Goal: Entertainment & Leisure: Consume media (video, audio)

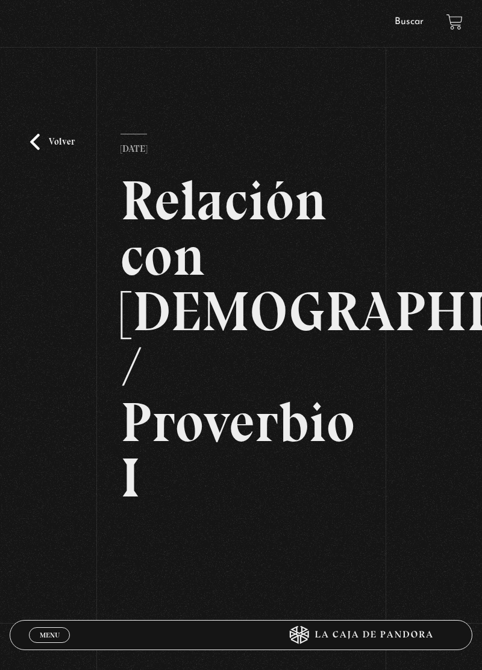
click at [43, 150] on link "Volver" at bounding box center [52, 142] width 45 height 16
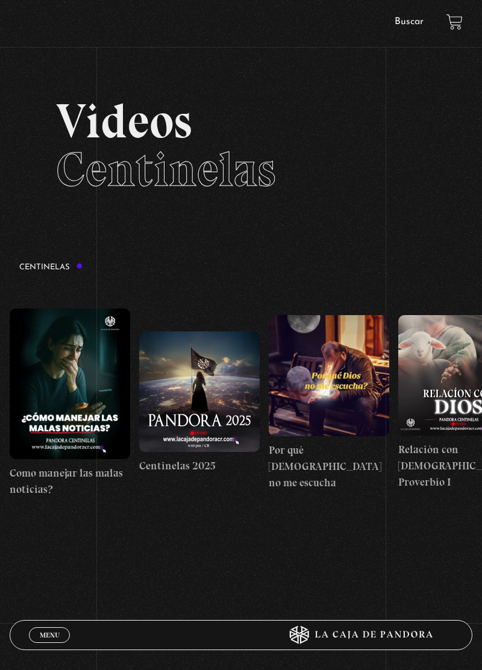
click at [47, 634] on span "Menu" at bounding box center [50, 634] width 20 height 7
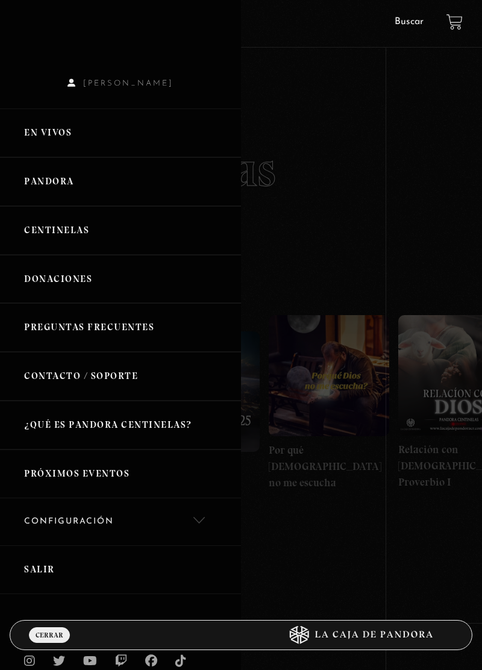
click at [77, 178] on link "Pandora" at bounding box center [120, 181] width 241 height 49
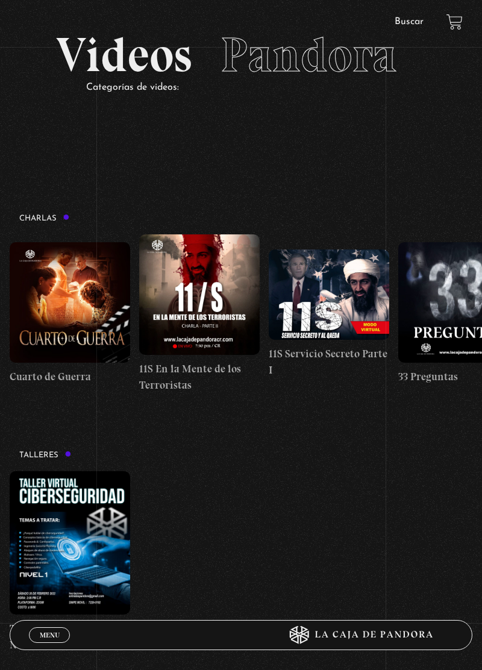
scroll to position [78, 0]
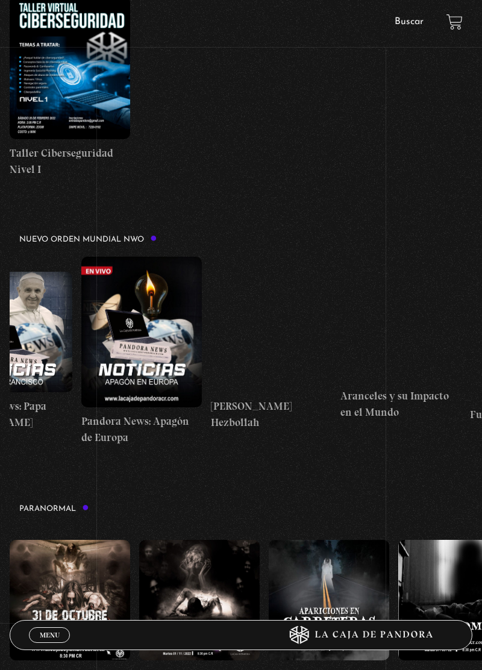
scroll to position [0, 704]
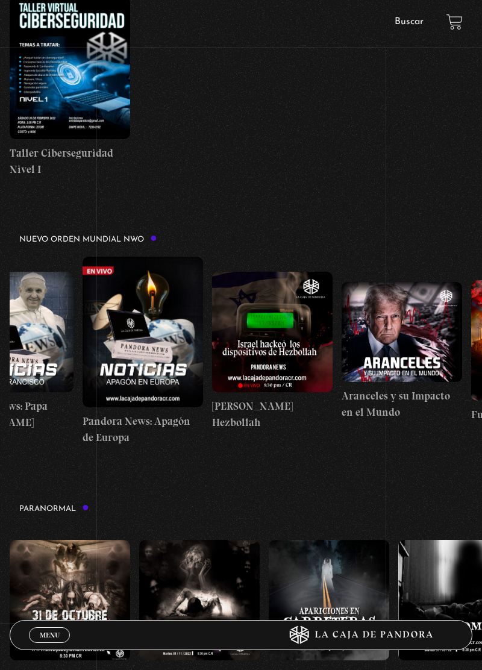
click at [154, 353] on figure at bounding box center [143, 332] width 120 height 151
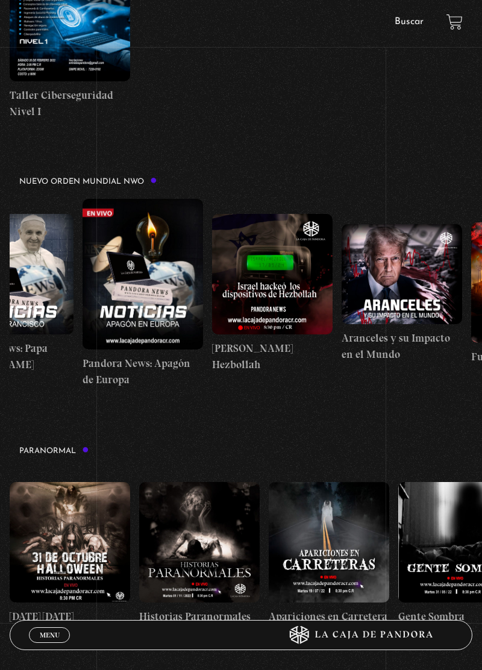
scroll to position [0, 734]
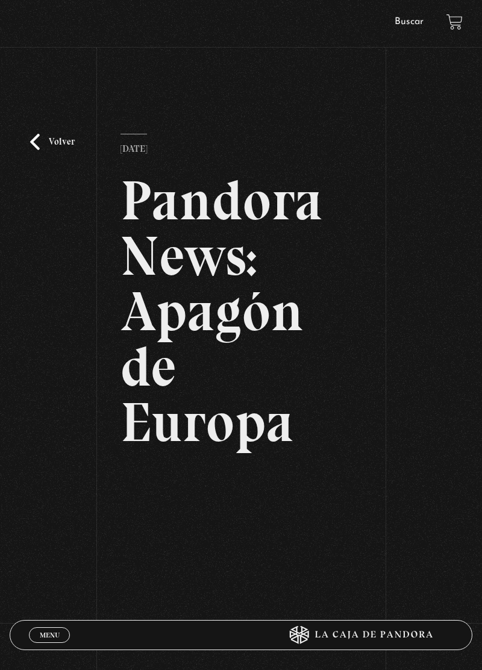
click at [50, 150] on link "Volver" at bounding box center [52, 142] width 45 height 16
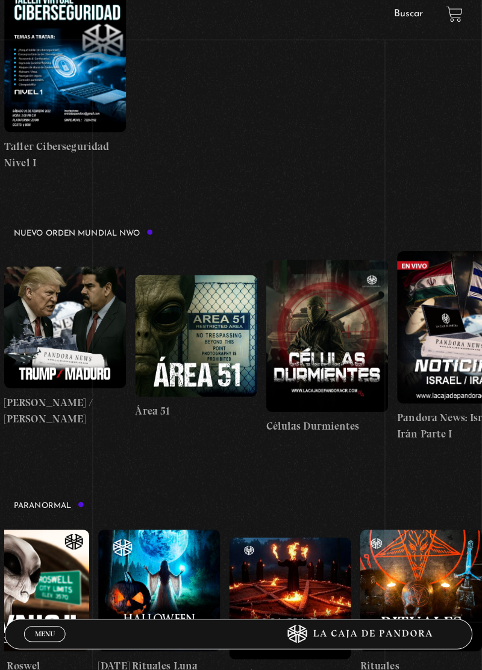
click at [328, 357] on figure at bounding box center [329, 339] width 120 height 151
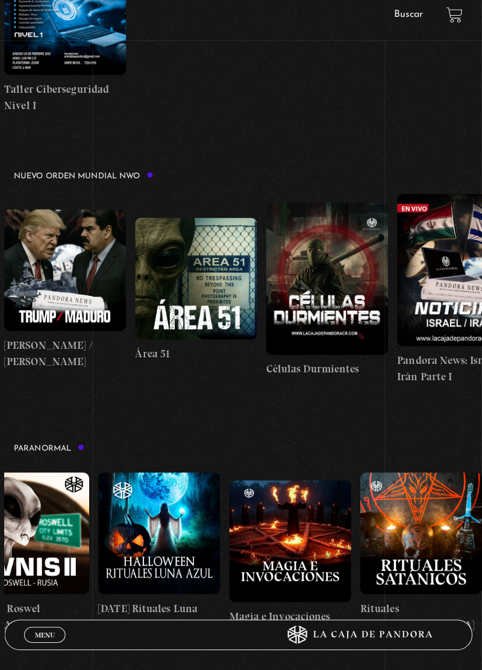
scroll to position [0, 943]
